Goal: Navigation & Orientation: Find specific page/section

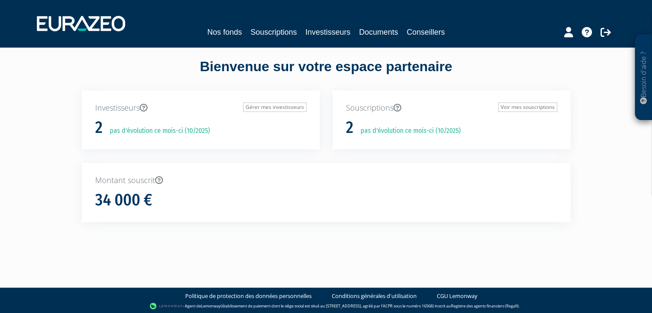
scroll to position [8, 0]
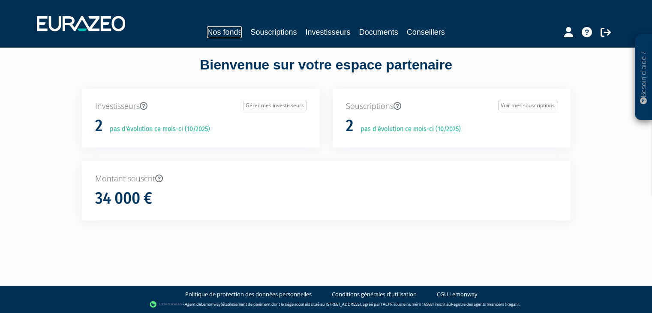
click at [233, 31] on link "Nos fonds" at bounding box center [224, 32] width 35 height 12
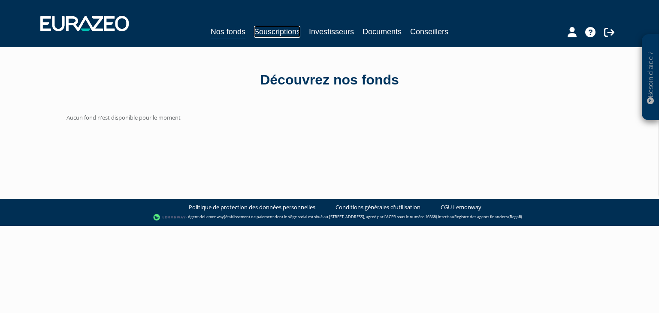
click at [284, 35] on link "Souscriptions" at bounding box center [277, 32] width 46 height 12
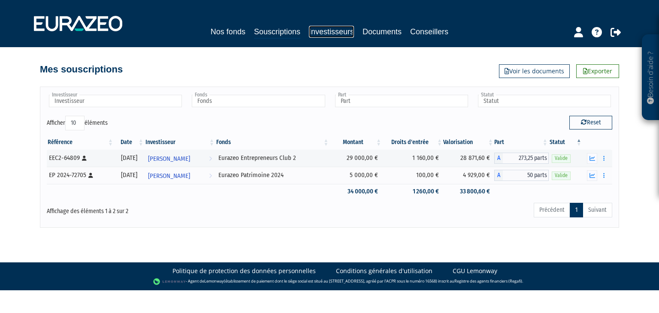
click at [341, 28] on link "Investisseurs" at bounding box center [331, 32] width 45 height 12
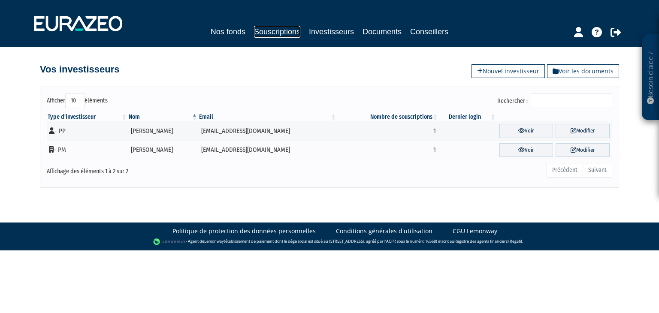
click at [293, 31] on link "Souscriptions" at bounding box center [277, 32] width 46 height 12
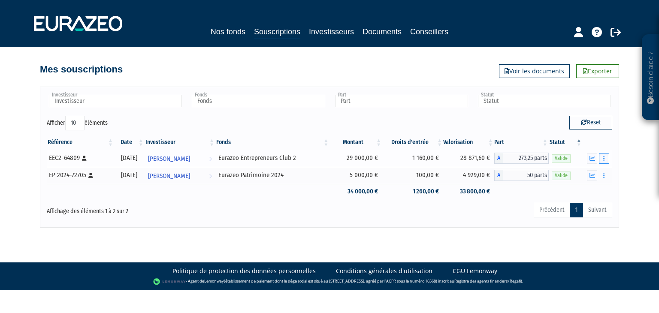
click at [602, 162] on button "button" at bounding box center [604, 158] width 10 height 11
click at [607, 157] on button "button" at bounding box center [604, 158] width 10 height 11
